Goal: Information Seeking & Learning: Learn about a topic

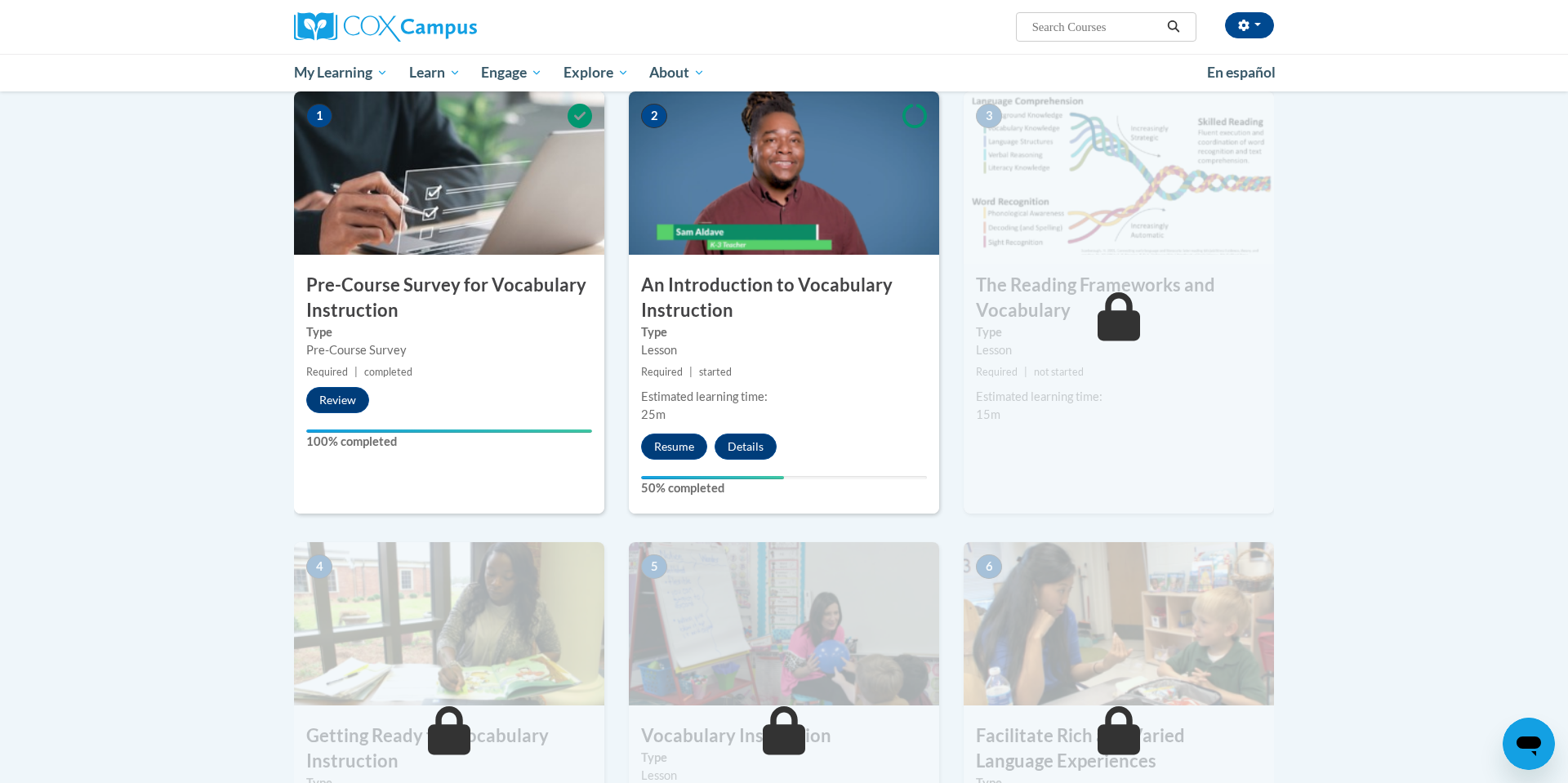
scroll to position [362, 0]
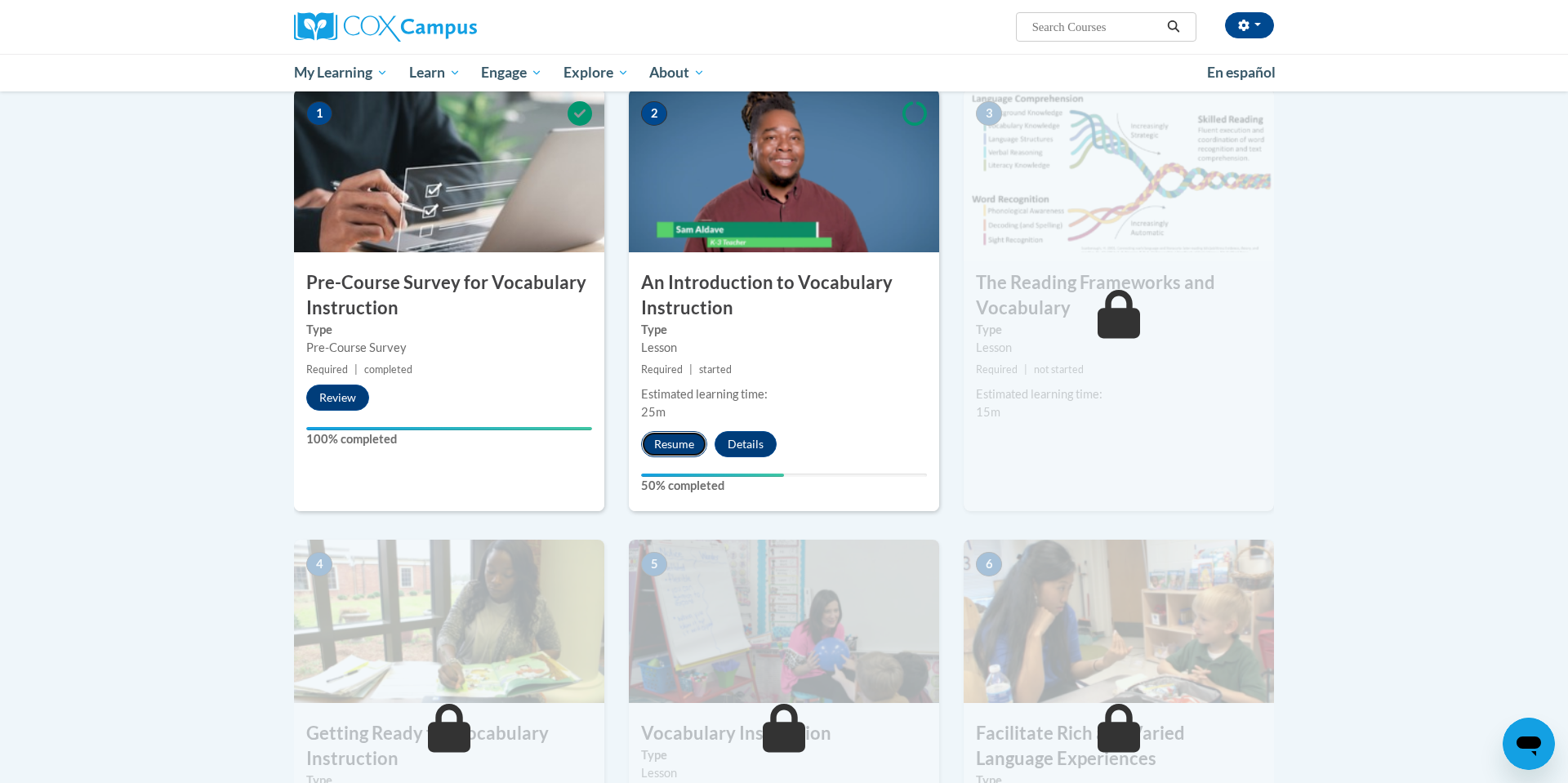
click at [674, 445] on button "Resume" at bounding box center [674, 443] width 66 height 26
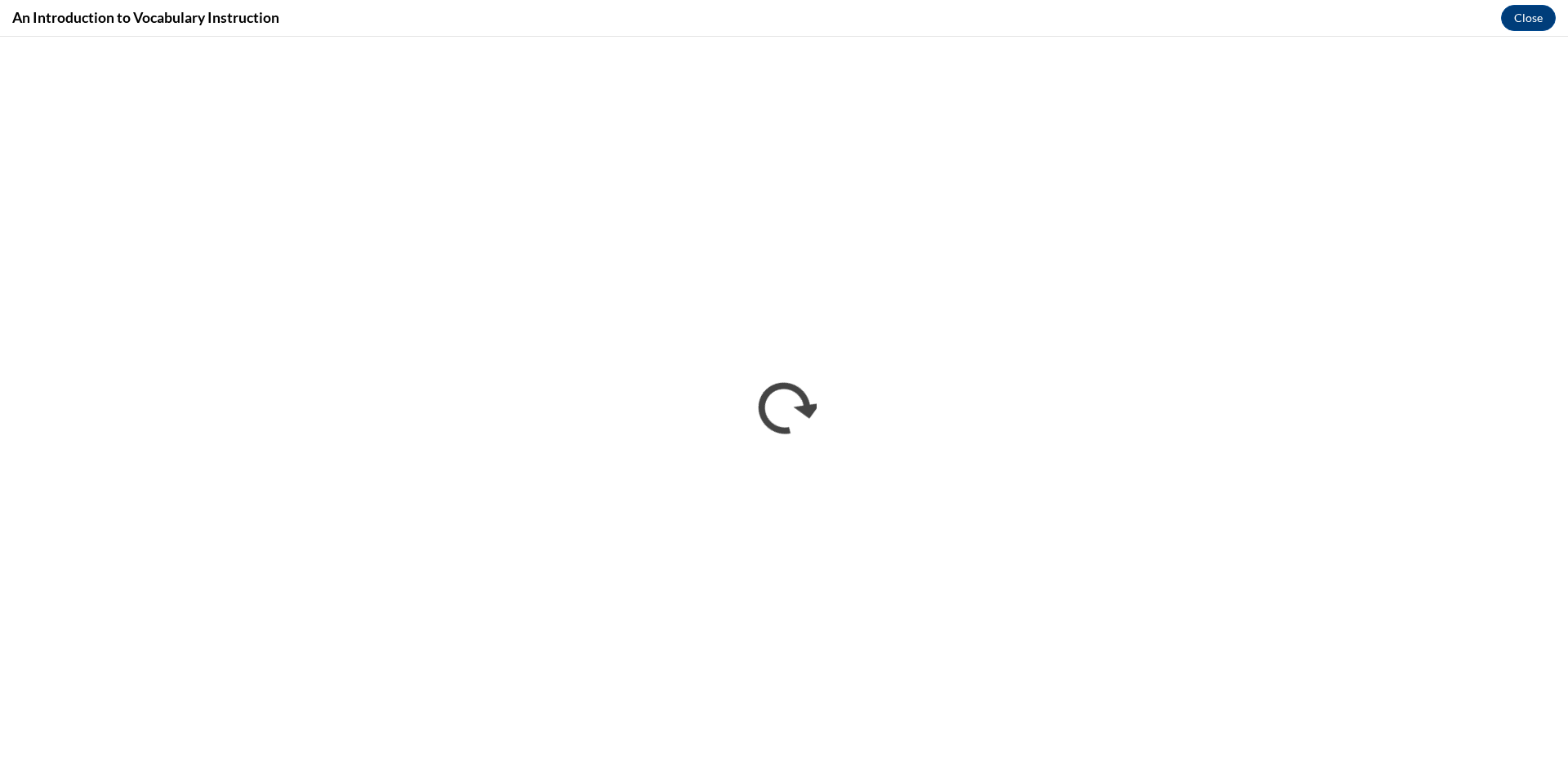
scroll to position [0, 0]
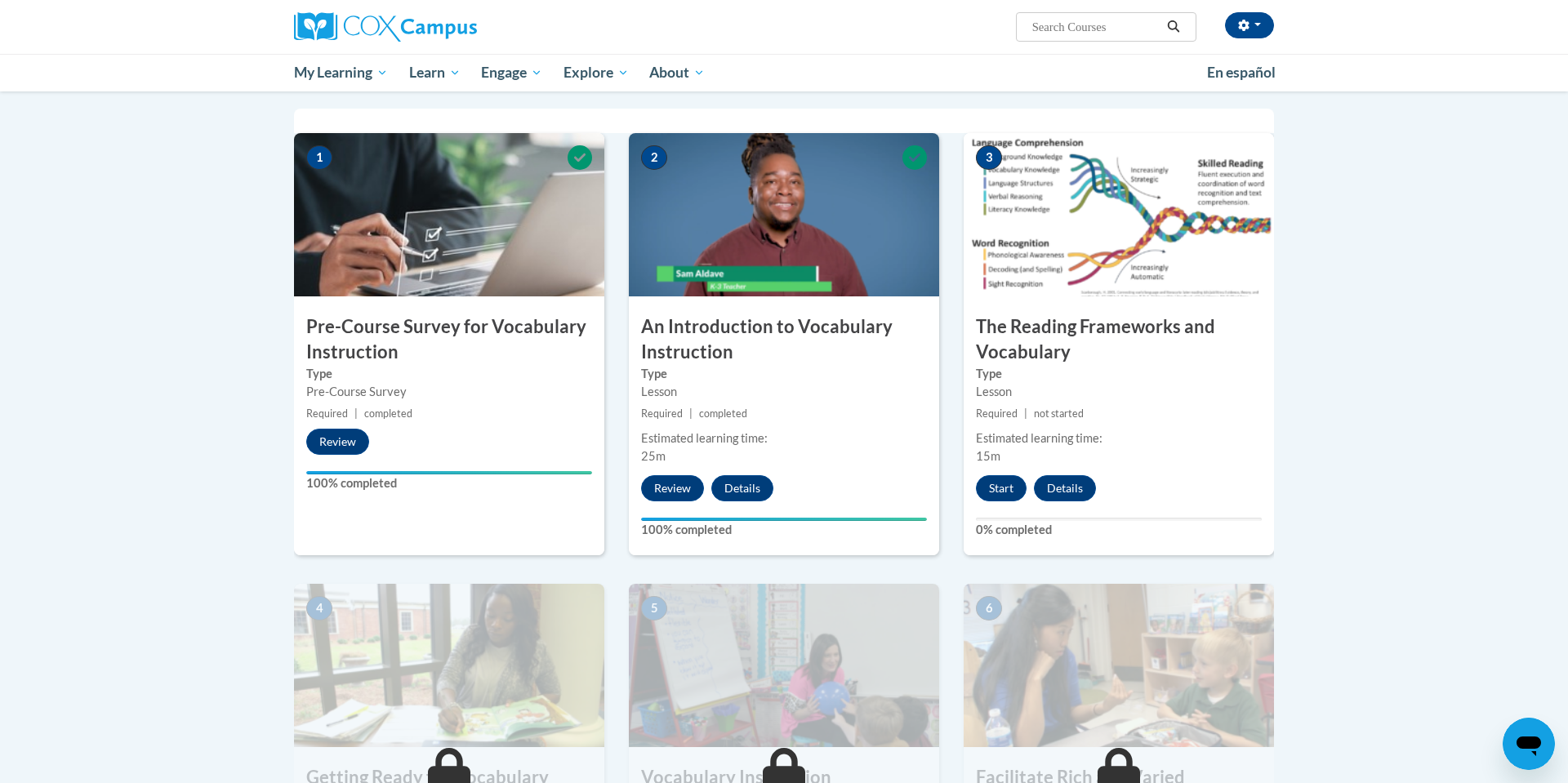
scroll to position [323, 0]
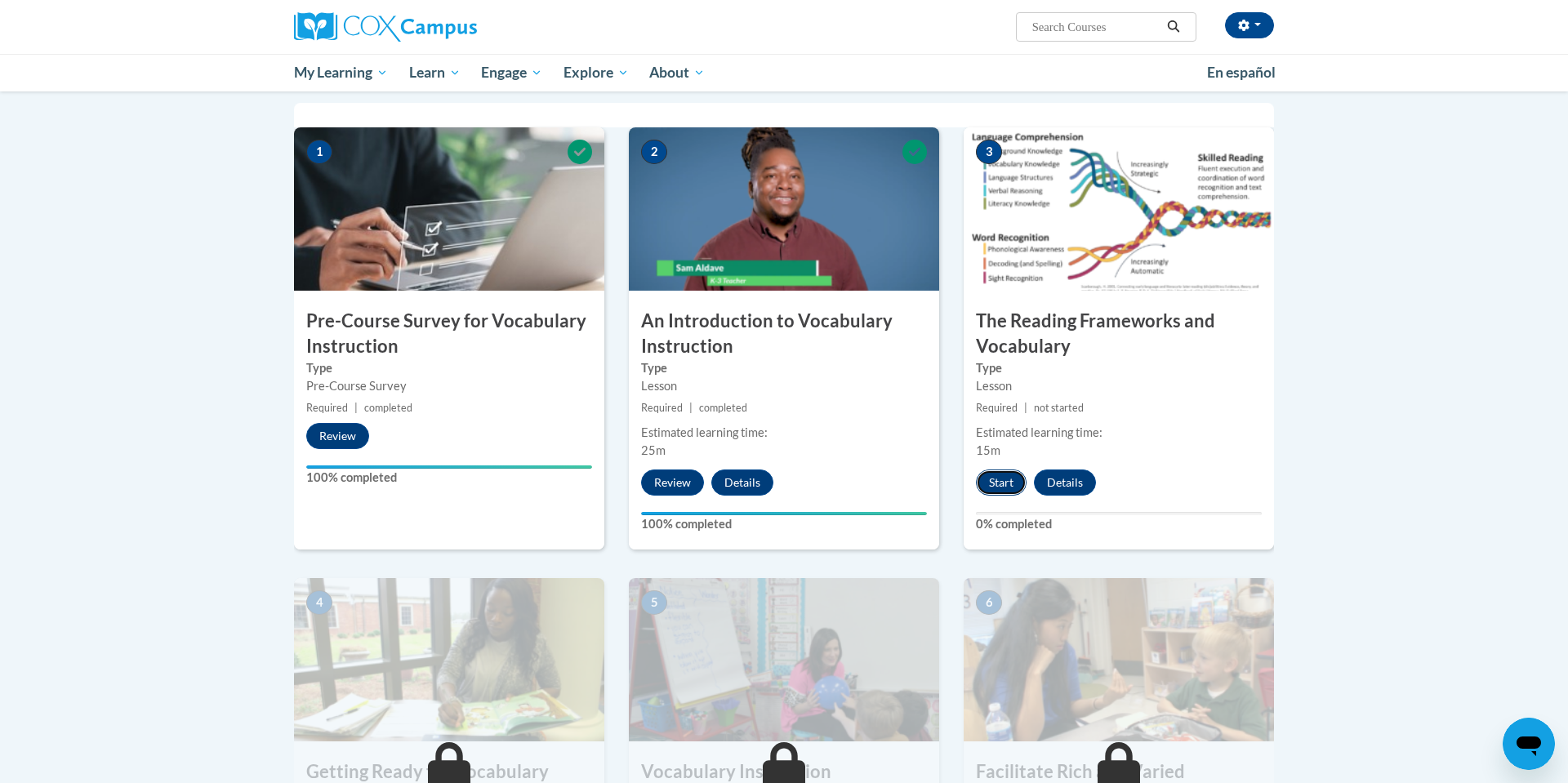
click at [991, 488] on button "Start" at bounding box center [1001, 482] width 50 height 26
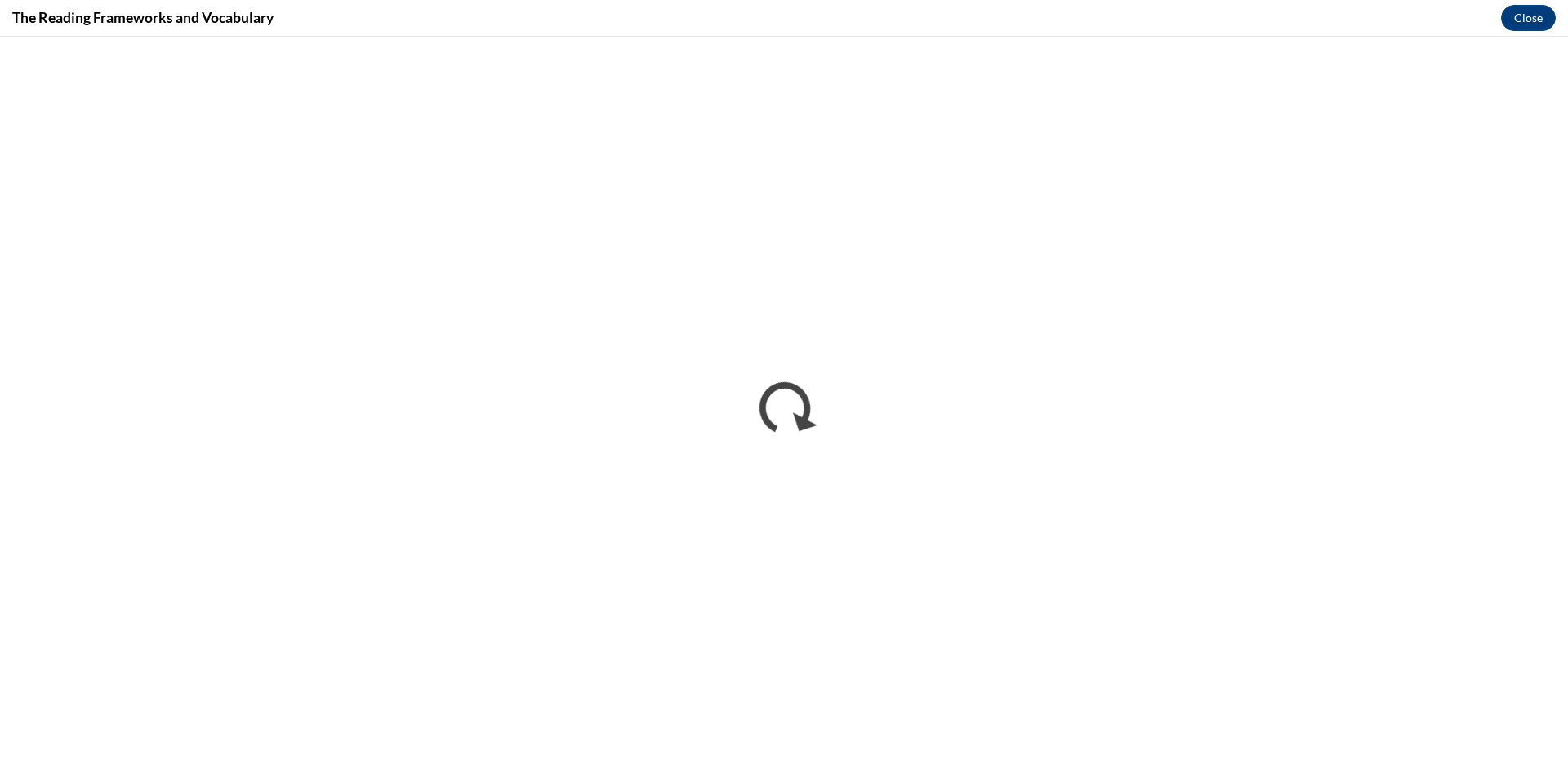
scroll to position [0, 0]
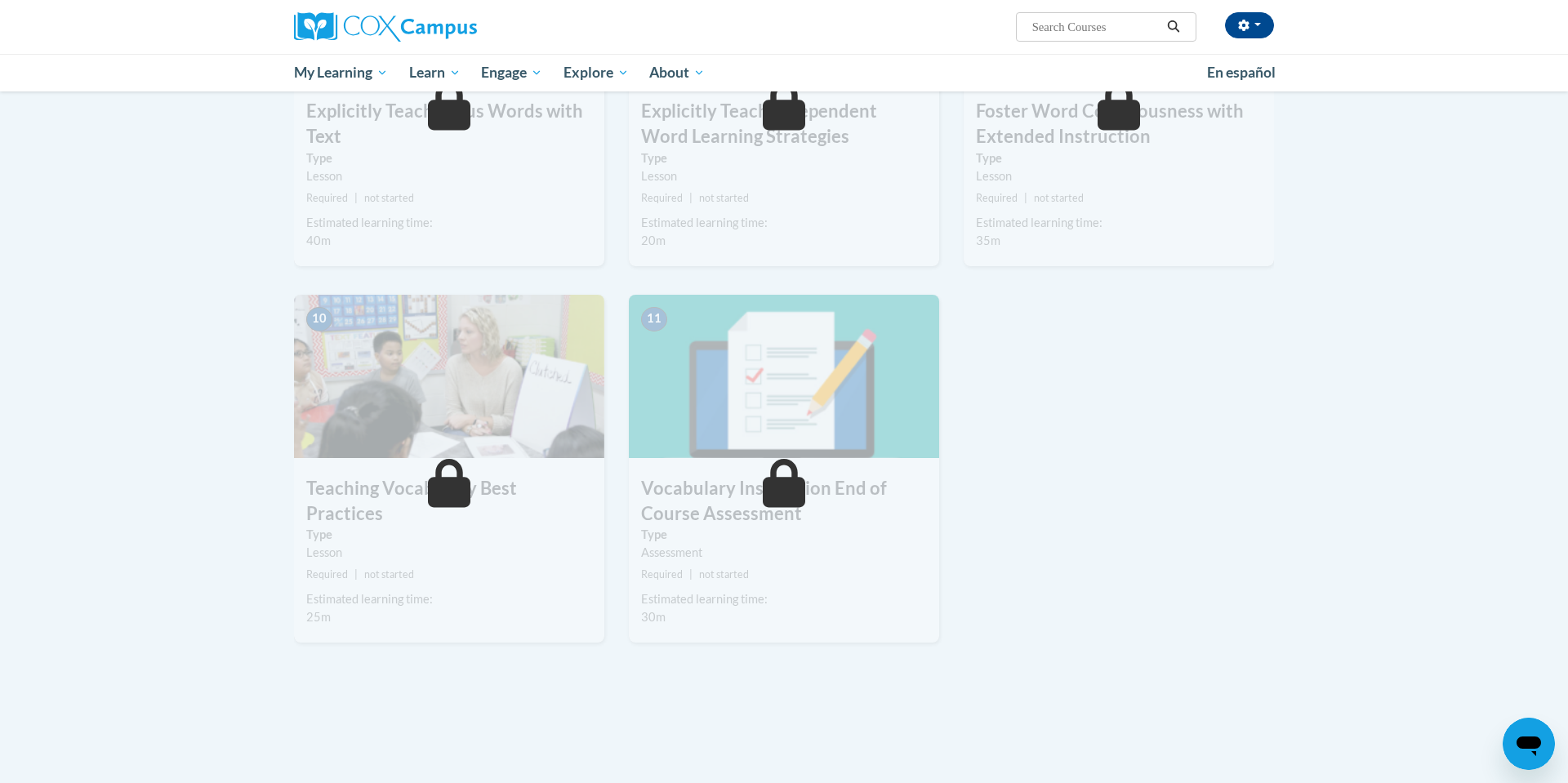
scroll to position [1448, 0]
